Goal: Task Accomplishment & Management: Use online tool/utility

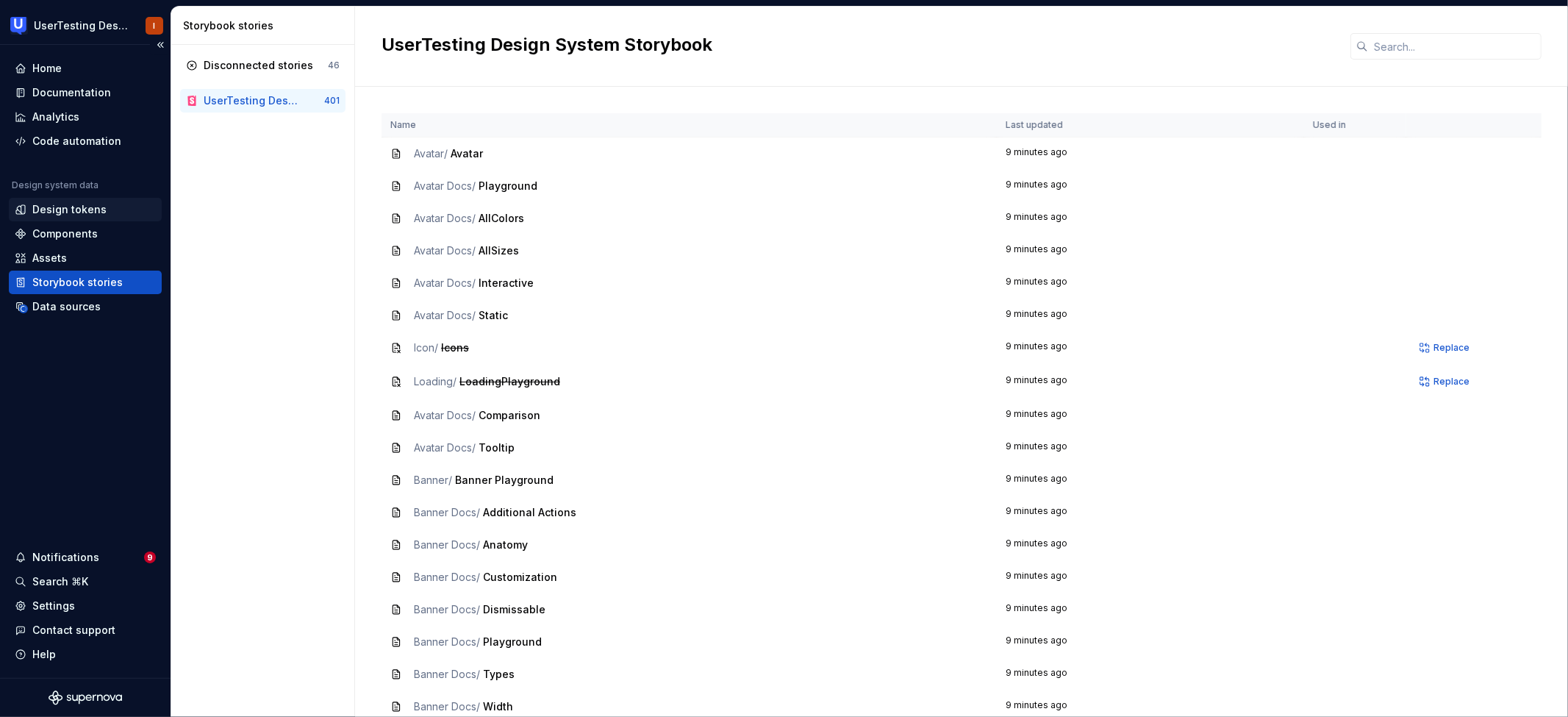
click at [98, 212] on div "Design tokens" at bounding box center [69, 209] width 74 height 15
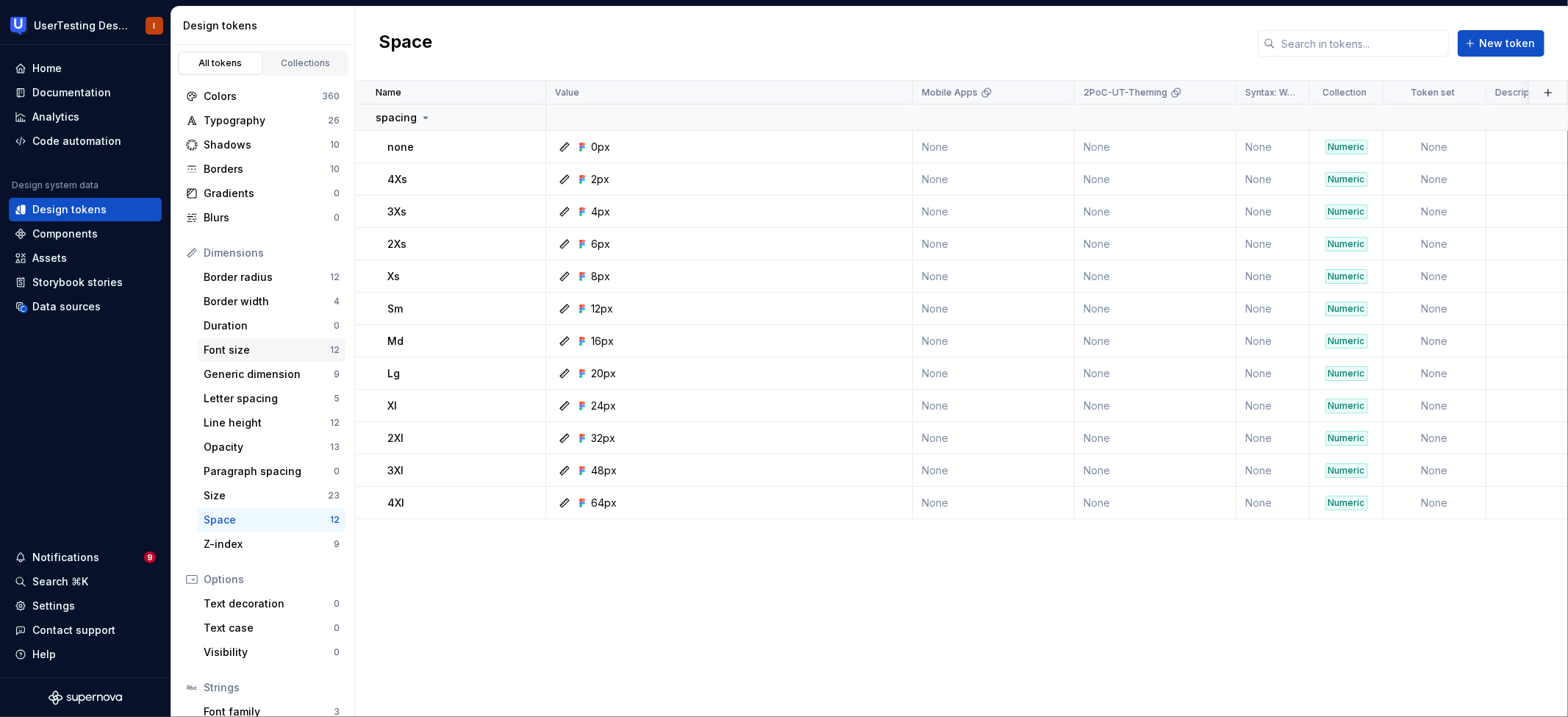
click at [241, 353] on div "Font size" at bounding box center [267, 349] width 127 height 15
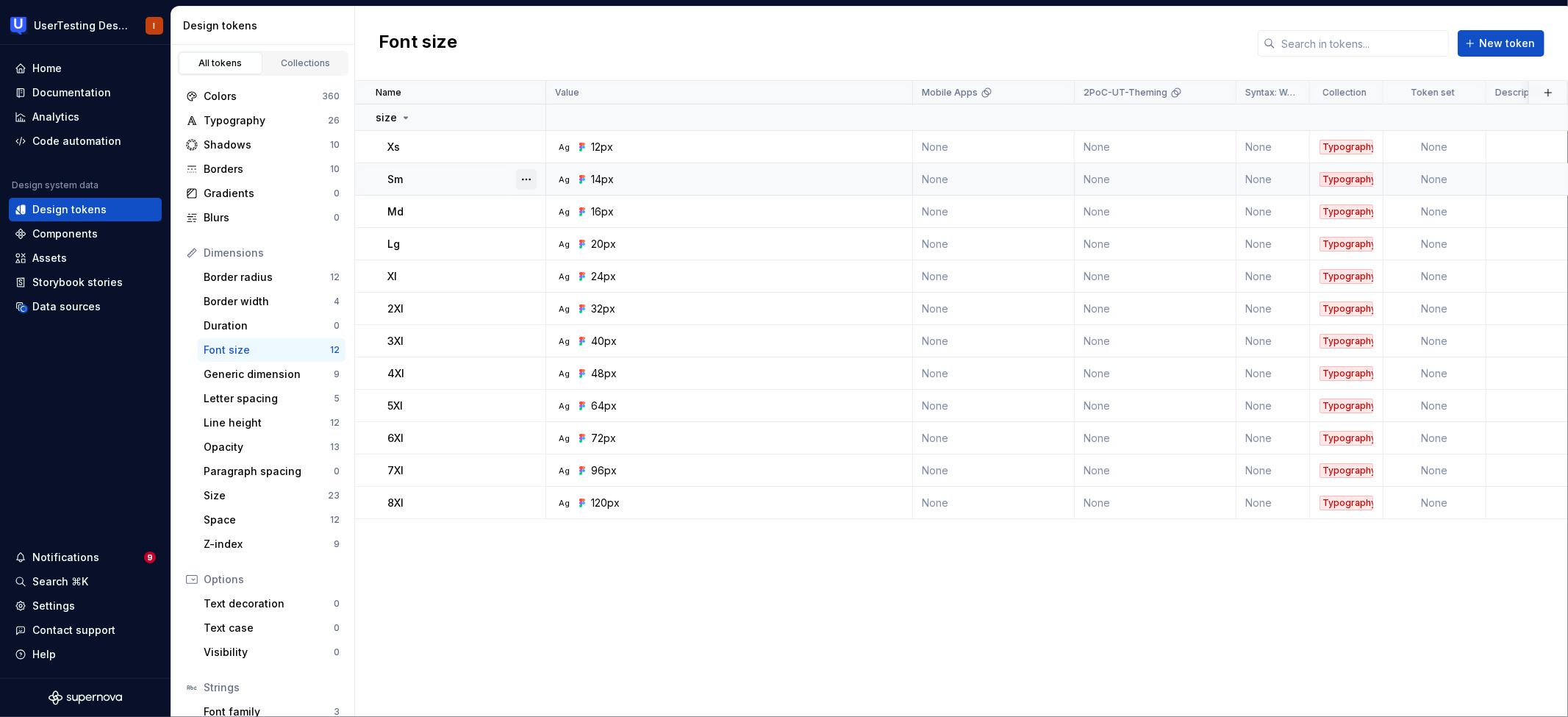
click at [523, 180] on button "button" at bounding box center [526, 179] width 21 height 21
click at [633, 46] on html "UserTesting Design System I Home Documentation Analytics Code automation Design…" at bounding box center [784, 358] width 1568 height 717
click at [108, 147] on div "Code automation" at bounding box center [76, 141] width 89 height 15
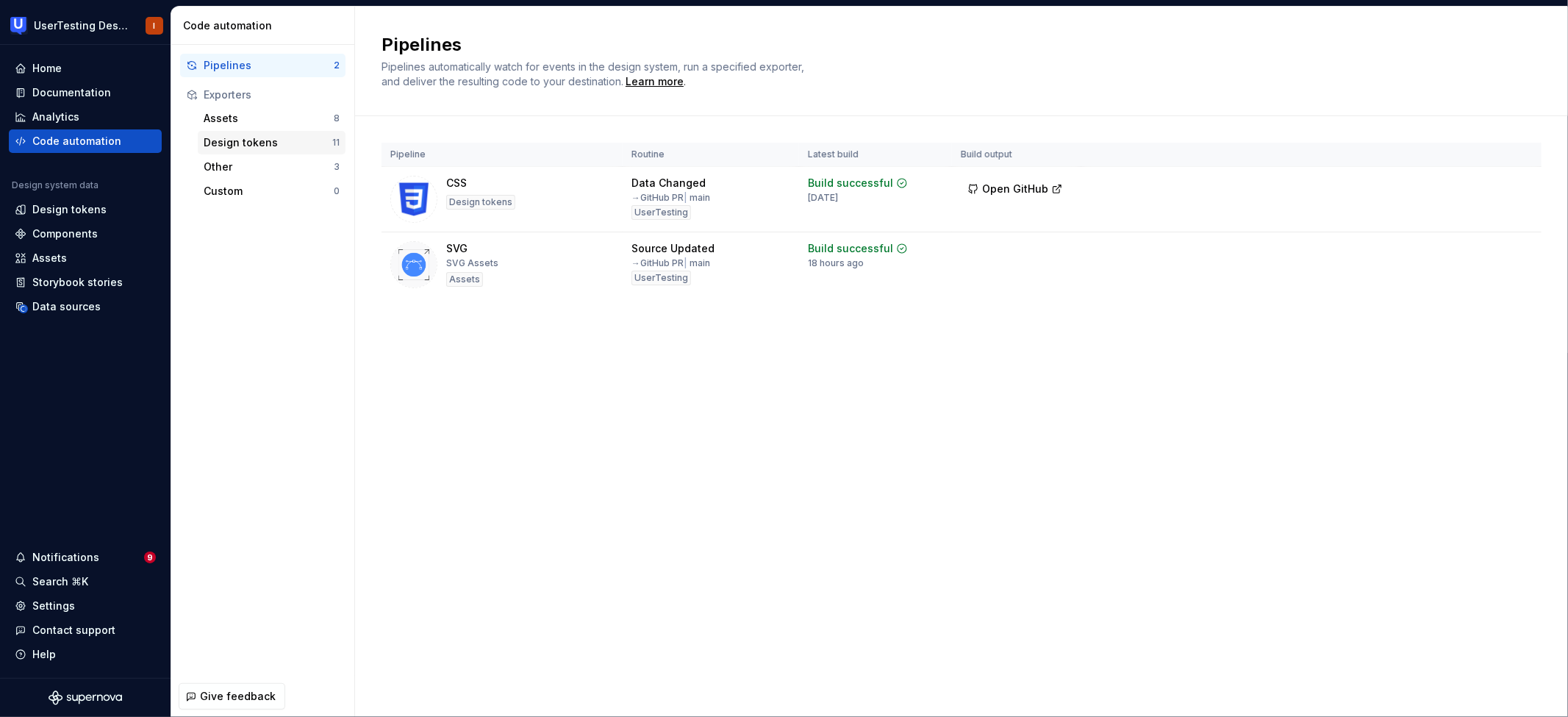
click at [296, 145] on div "Design tokens" at bounding box center [268, 142] width 128 height 15
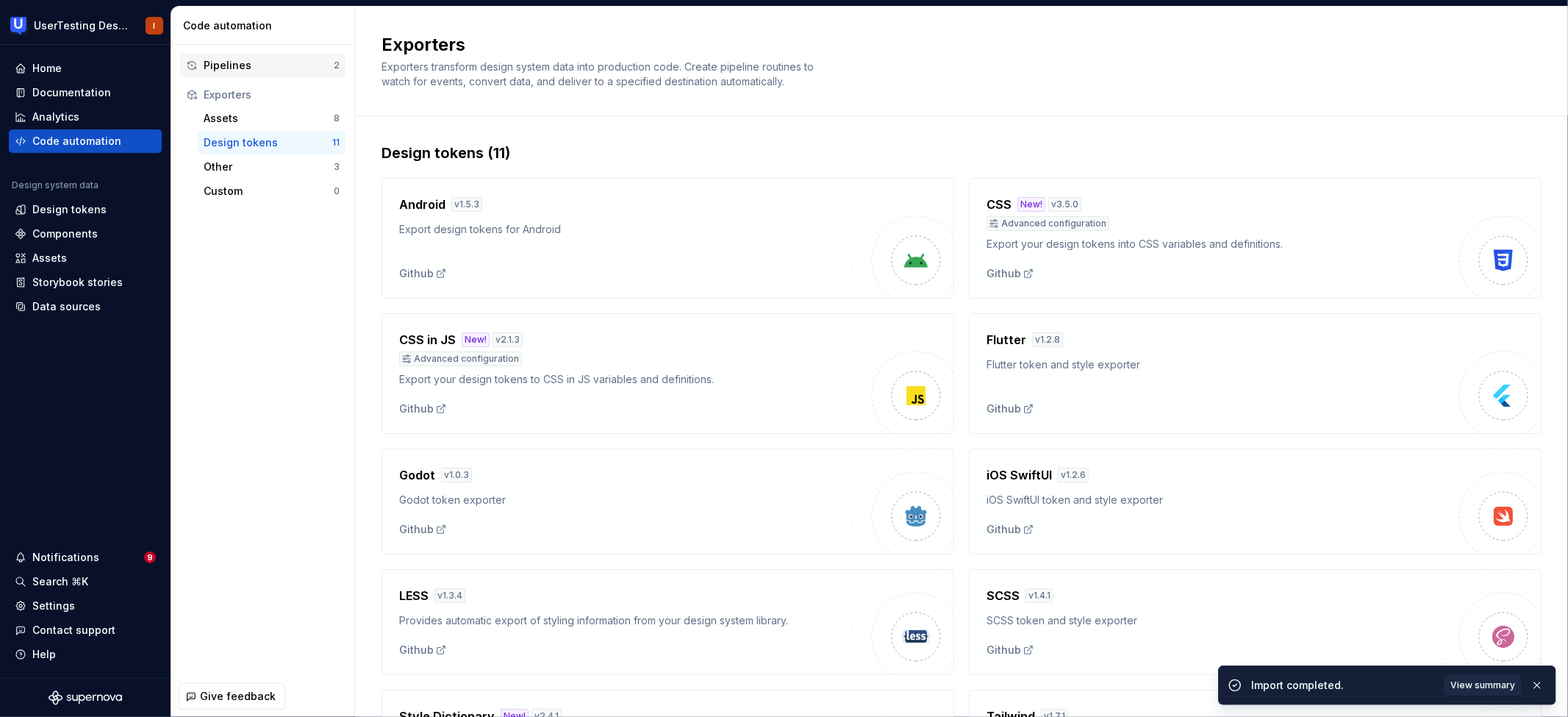
click at [266, 54] on div "Pipelines 2" at bounding box center [263, 65] width 165 height 24
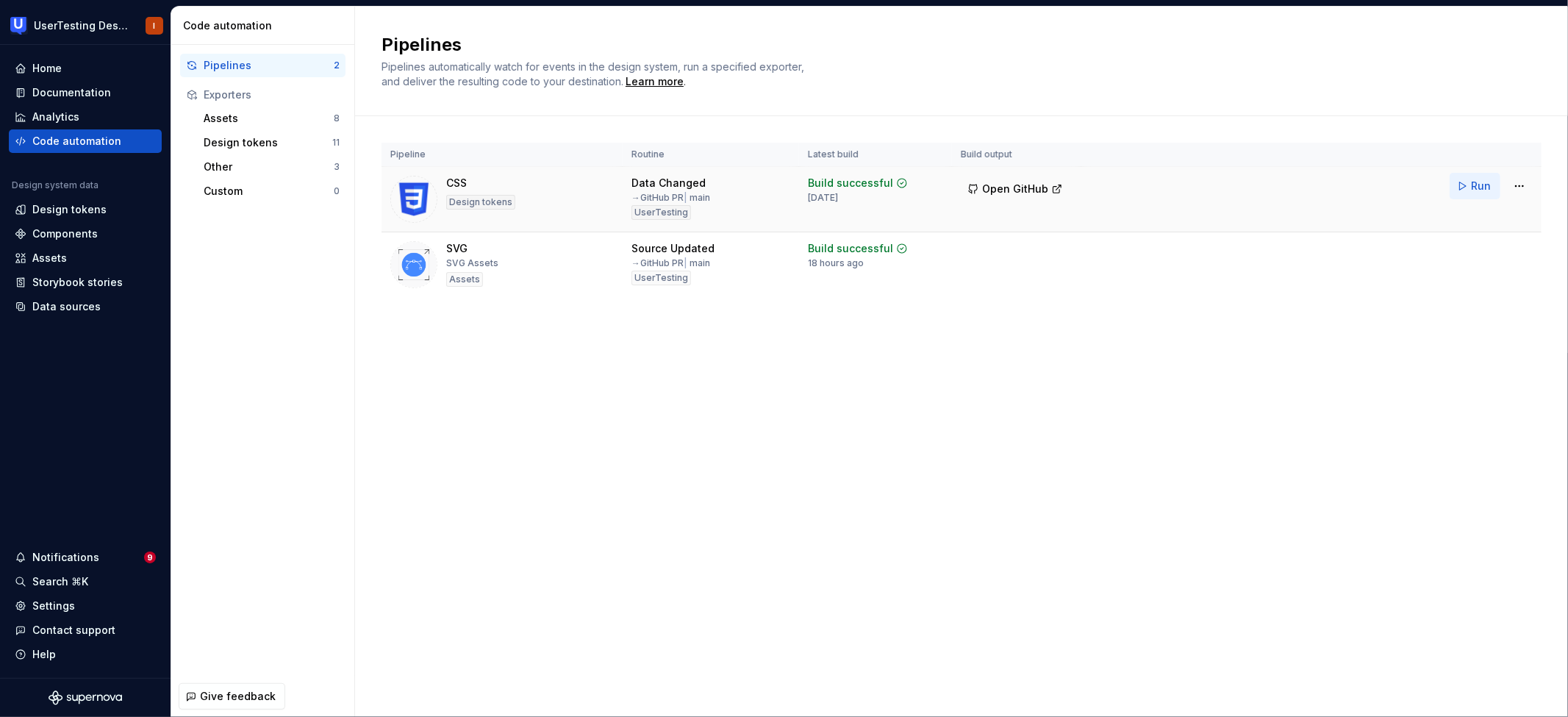
click at [1479, 190] on span "Run" at bounding box center [1481, 186] width 20 height 15
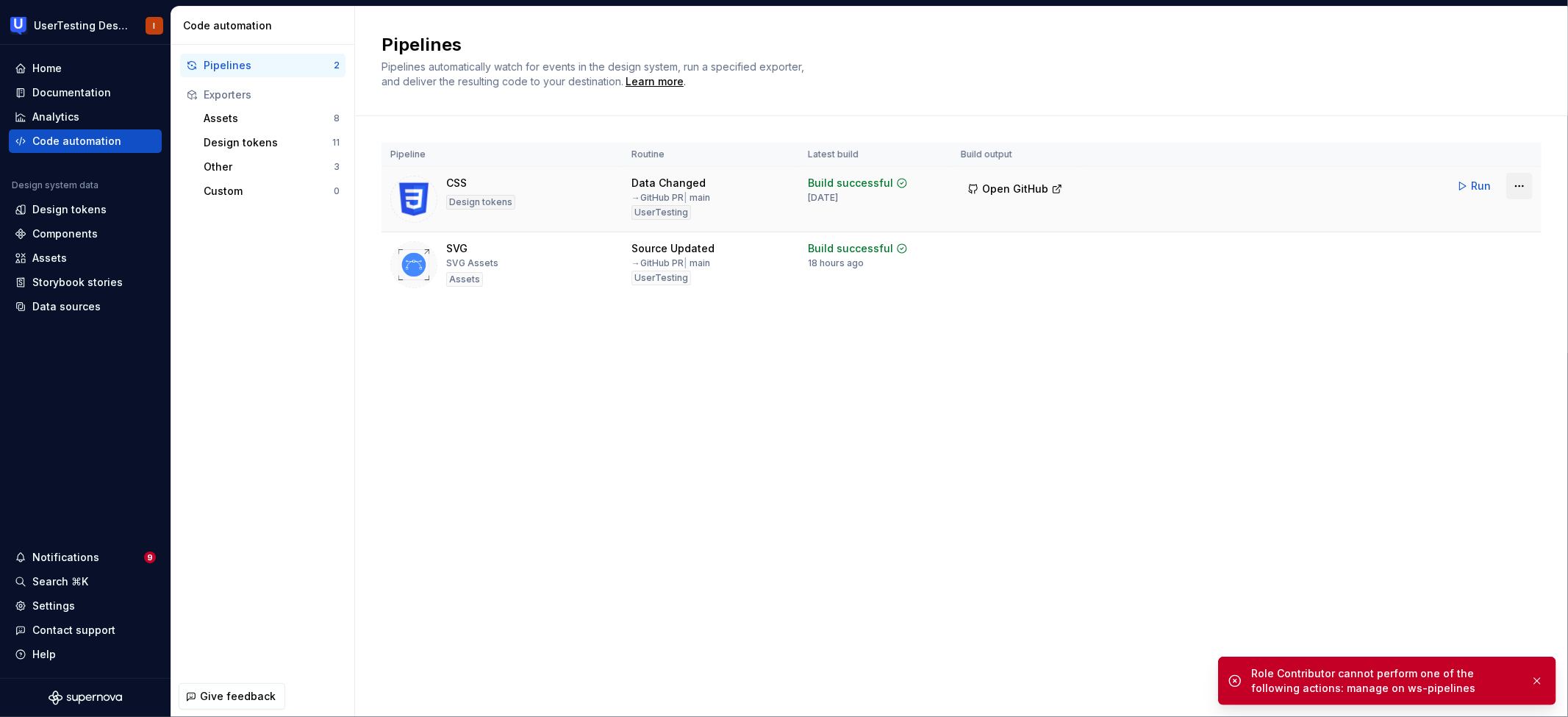
click at [1527, 190] on html "UserTesting Design System I Home Documentation Analytics Code automation Design…" at bounding box center [784, 358] width 1568 height 717
click at [544, 371] on html "UserTesting Design System I Home Documentation Analytics Code automation Design…" at bounding box center [784, 358] width 1568 height 717
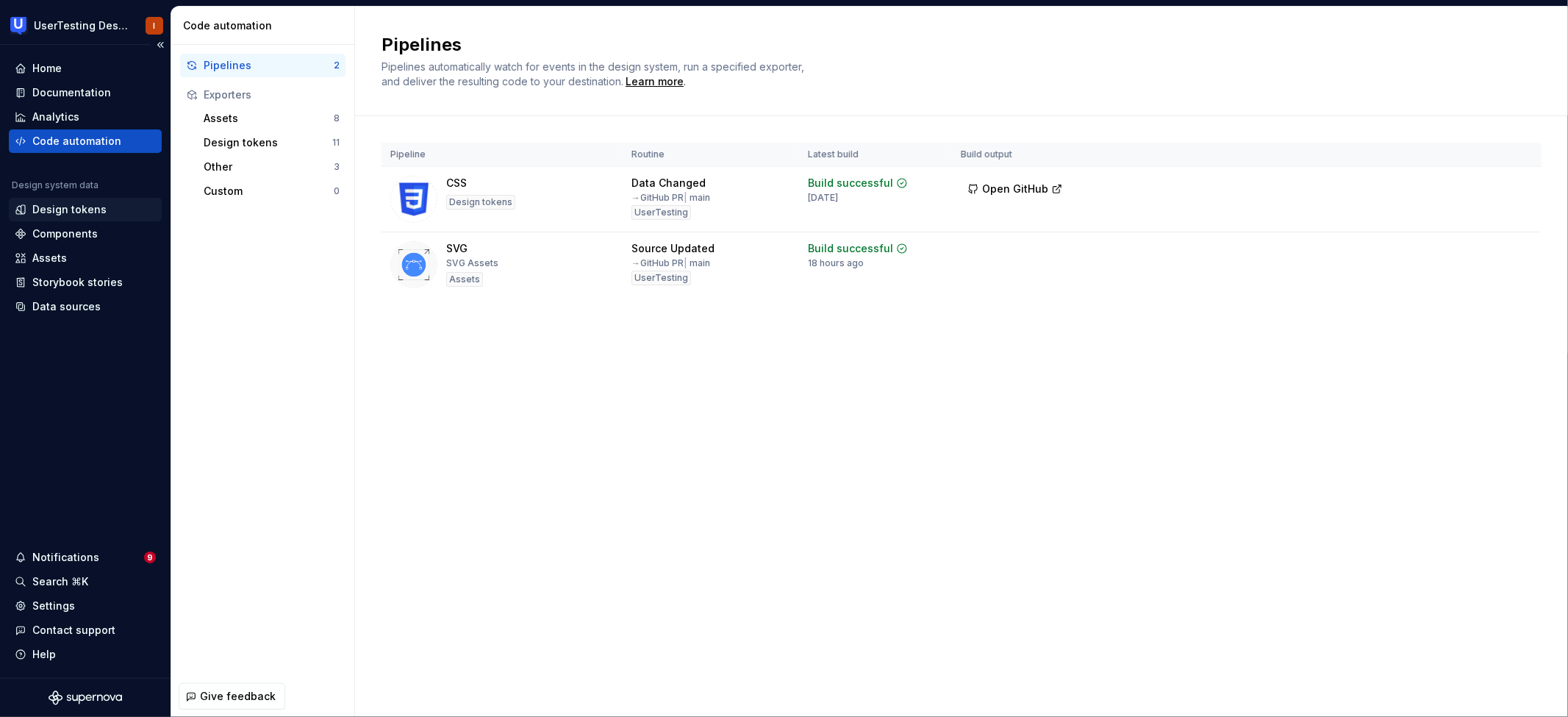
click at [63, 212] on div "Design tokens" at bounding box center [69, 209] width 74 height 15
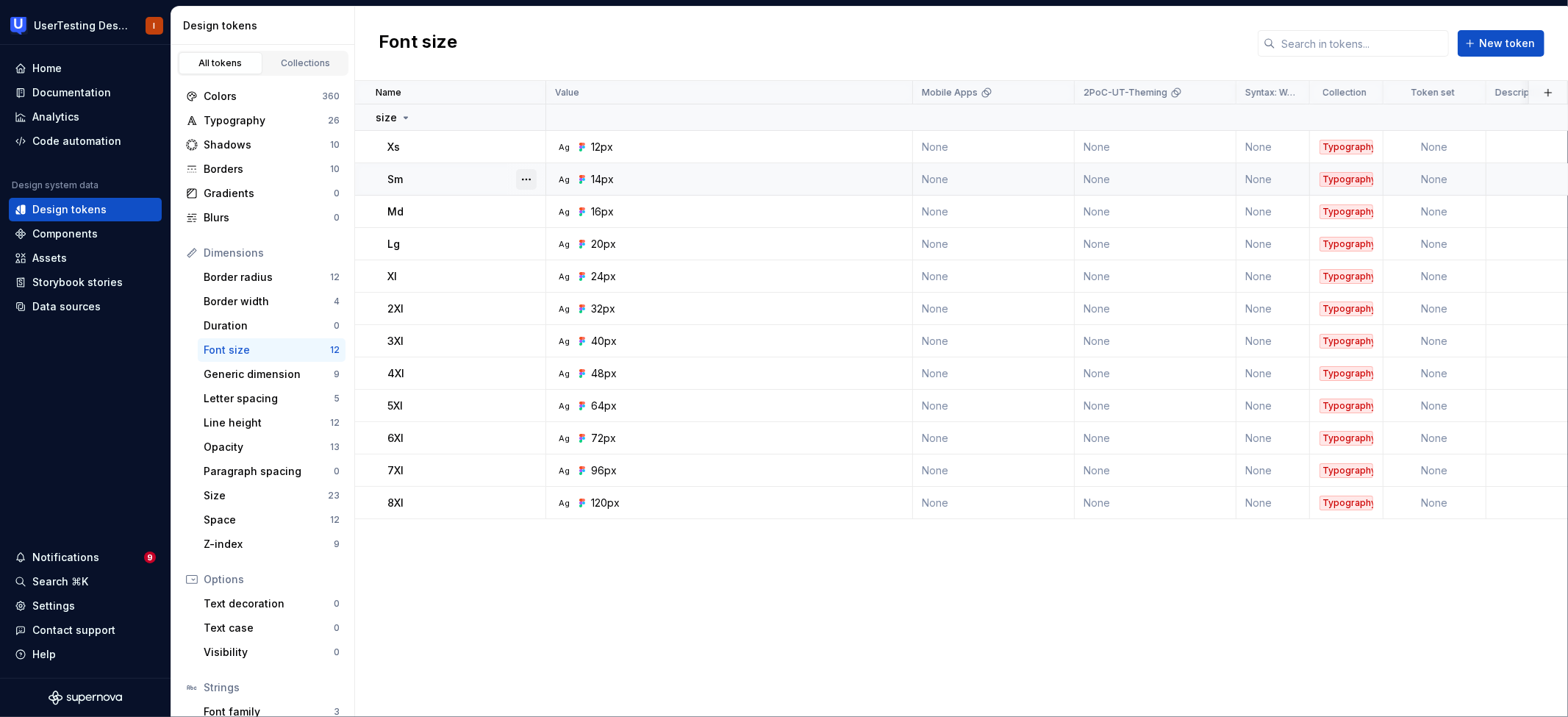
click at [535, 179] on button "button" at bounding box center [526, 179] width 21 height 21
click at [546, 204] on div "Open detail" at bounding box center [591, 207] width 96 height 15
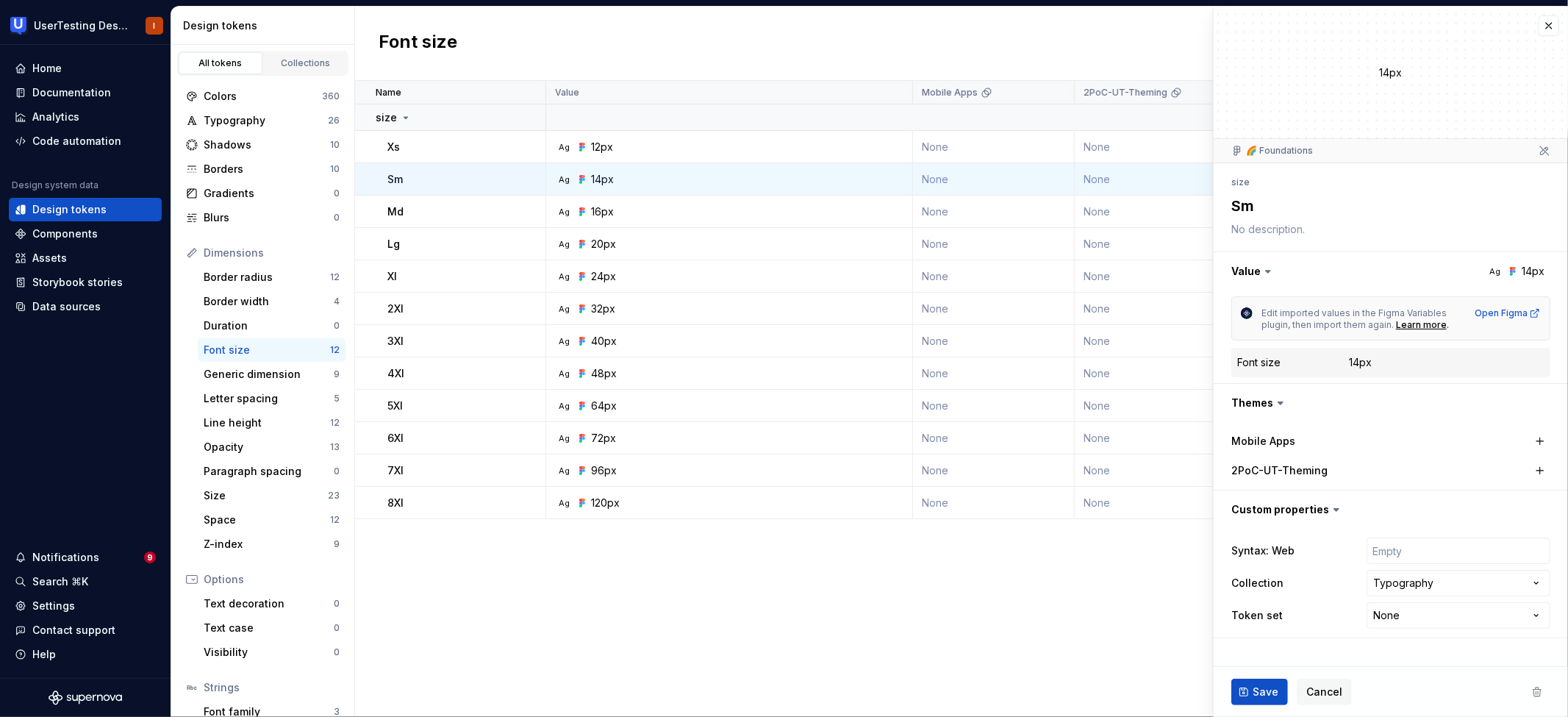
type textarea "*"
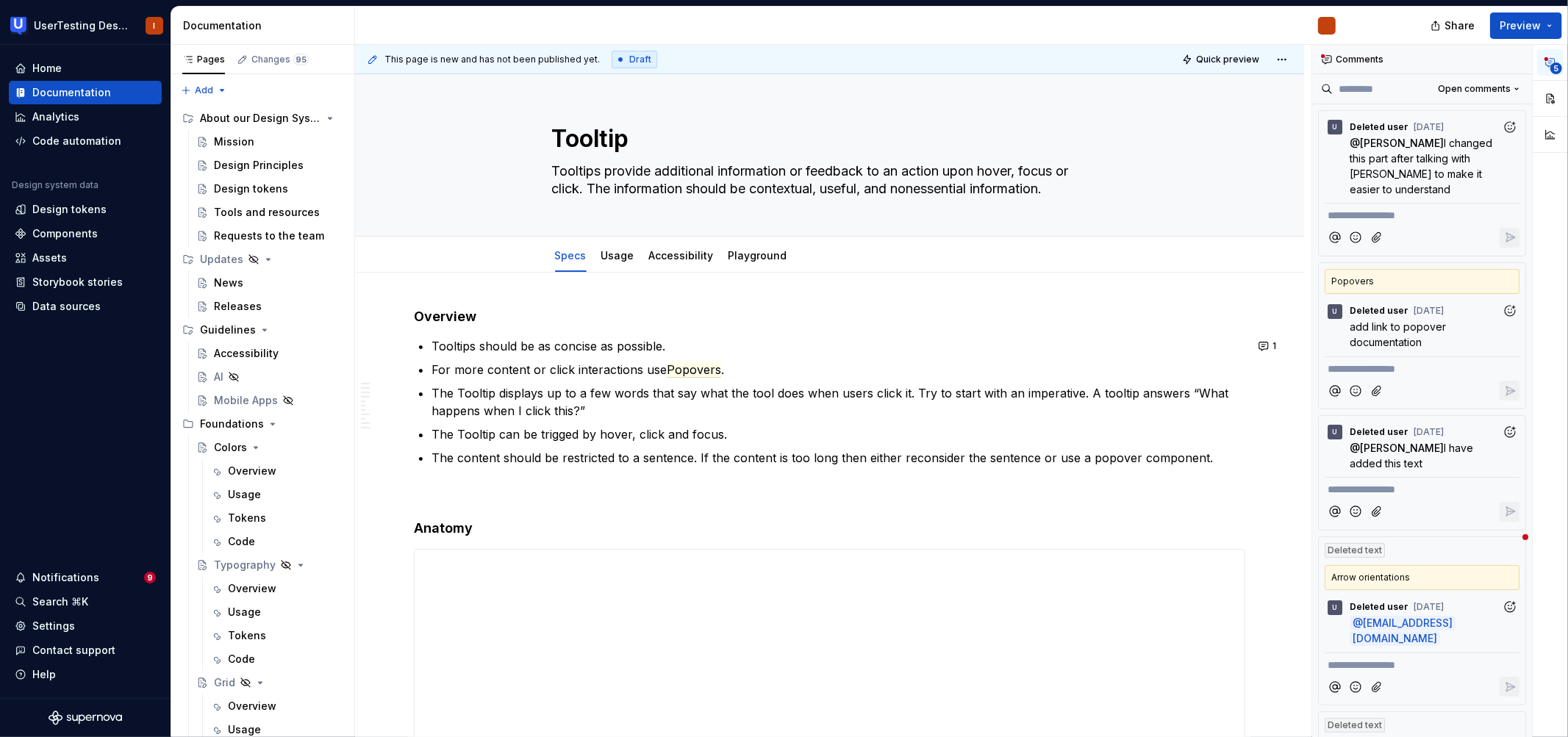
type textarea "*"
